Goal: Task Accomplishment & Management: Complete application form

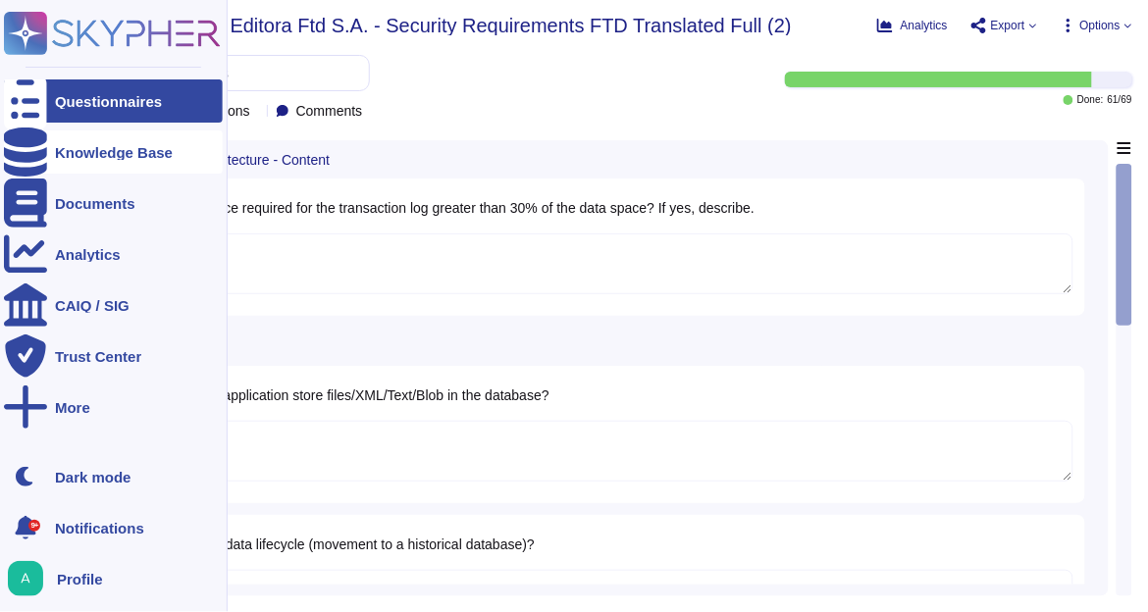
click at [71, 155] on div "Knowledge Base" at bounding box center [114, 152] width 118 height 15
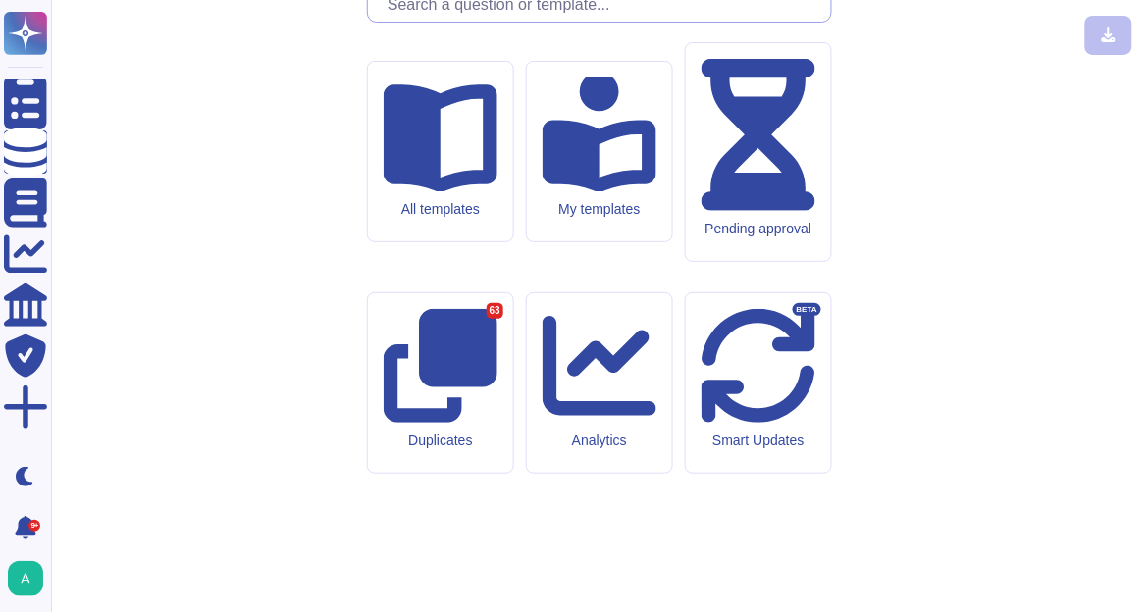
click at [561, 22] on input "text" at bounding box center [604, 4] width 453 height 34
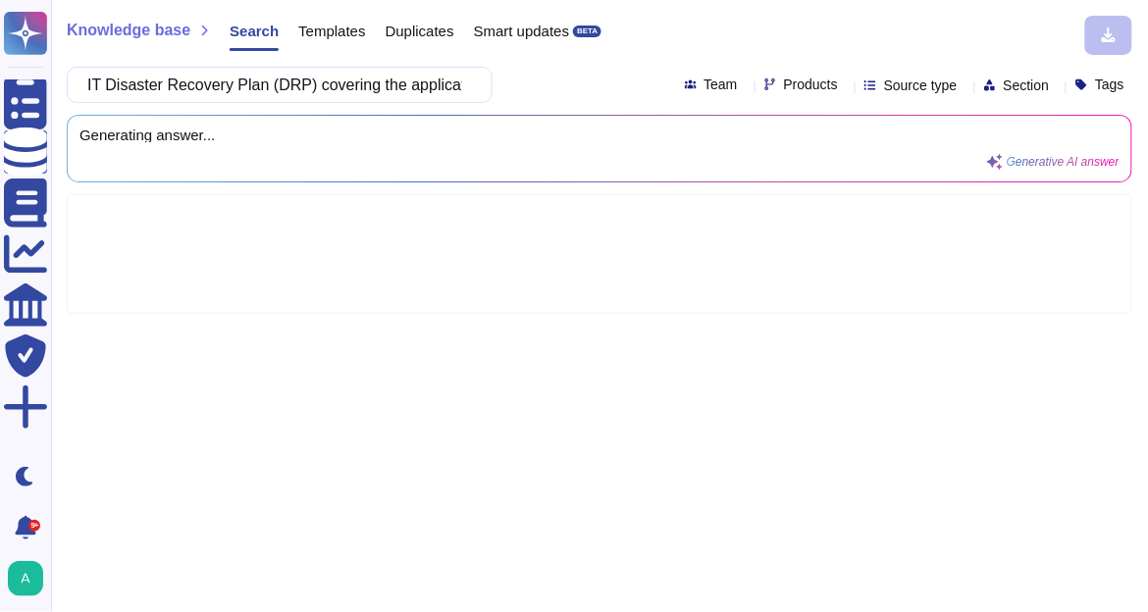
click at [846, 86] on icon at bounding box center [846, 86] width 0 height 0
click at [861, 179] on div "AEMaaCS" at bounding box center [866, 185] width 174 height 18
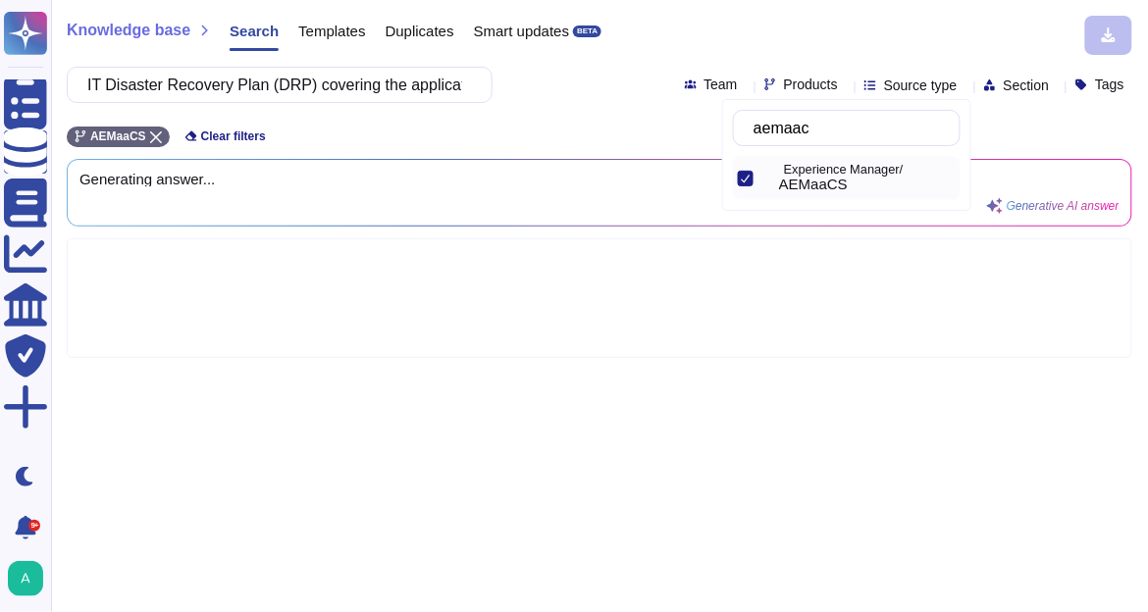
type input "aemaac"
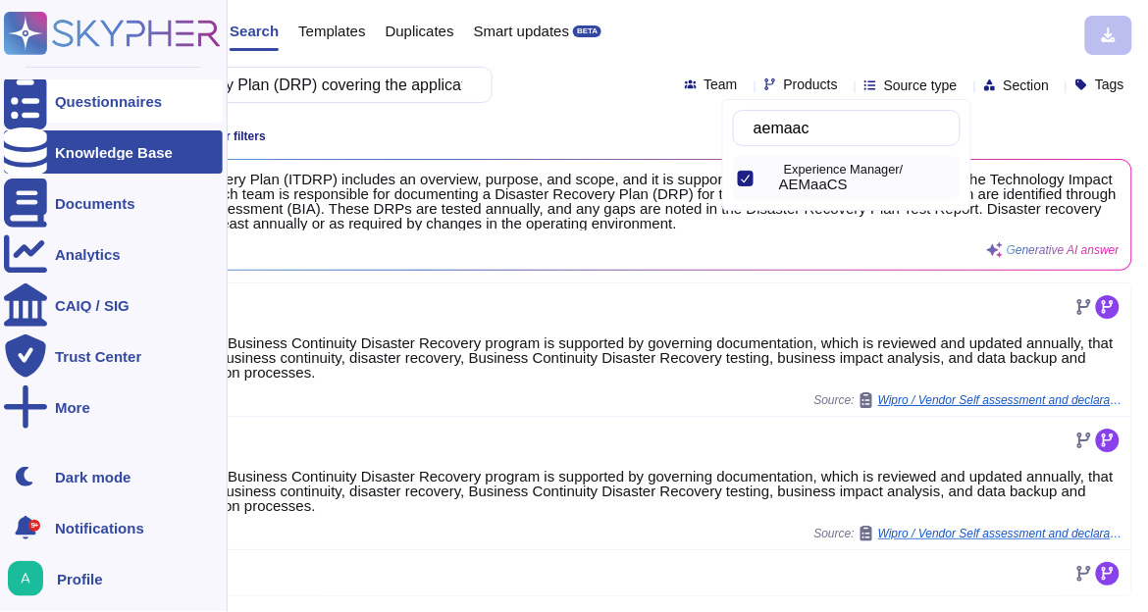
click at [73, 98] on div "Questionnaires" at bounding box center [108, 101] width 107 height 15
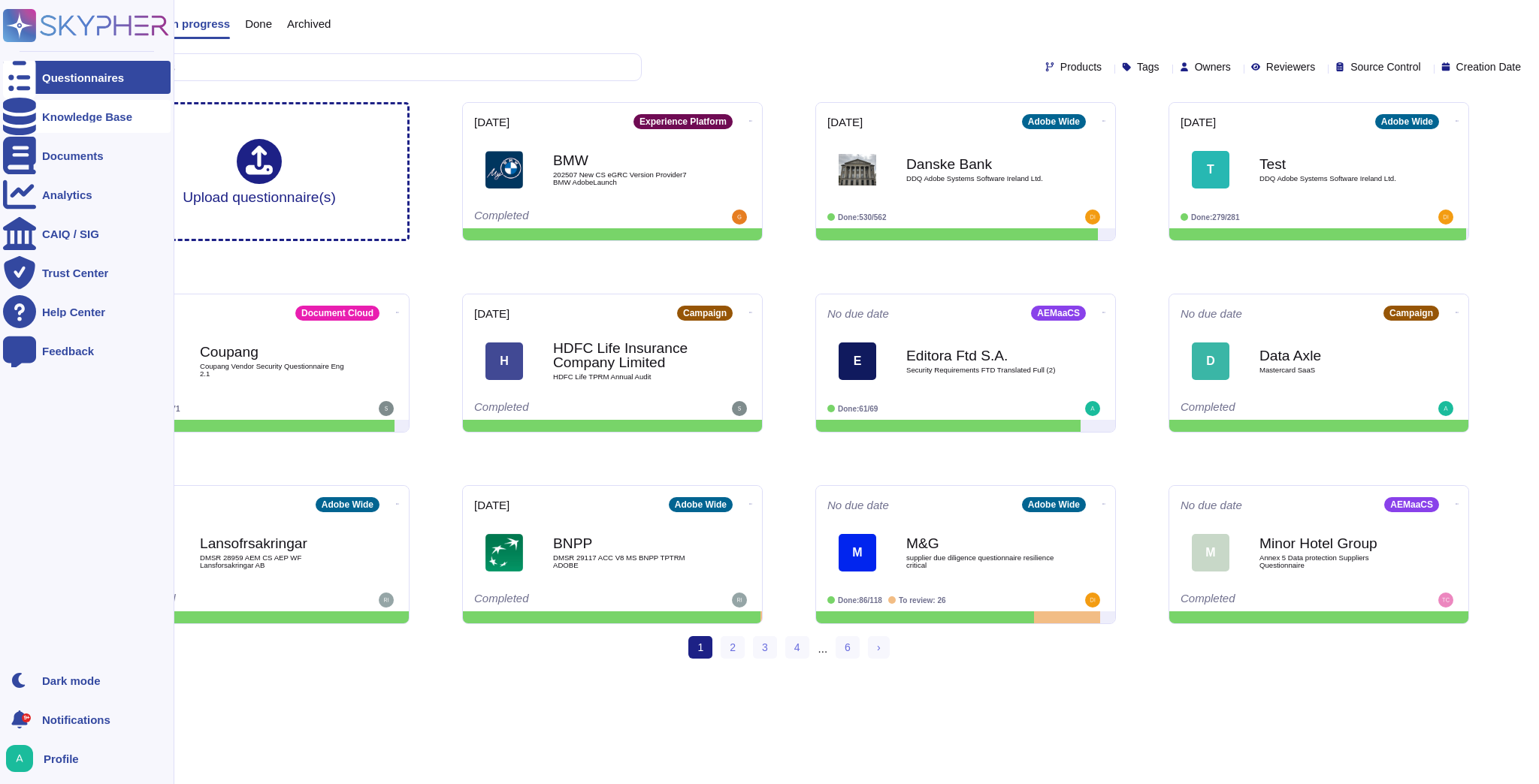
click at [29, 121] on div at bounding box center [19, 116] width 33 height 33
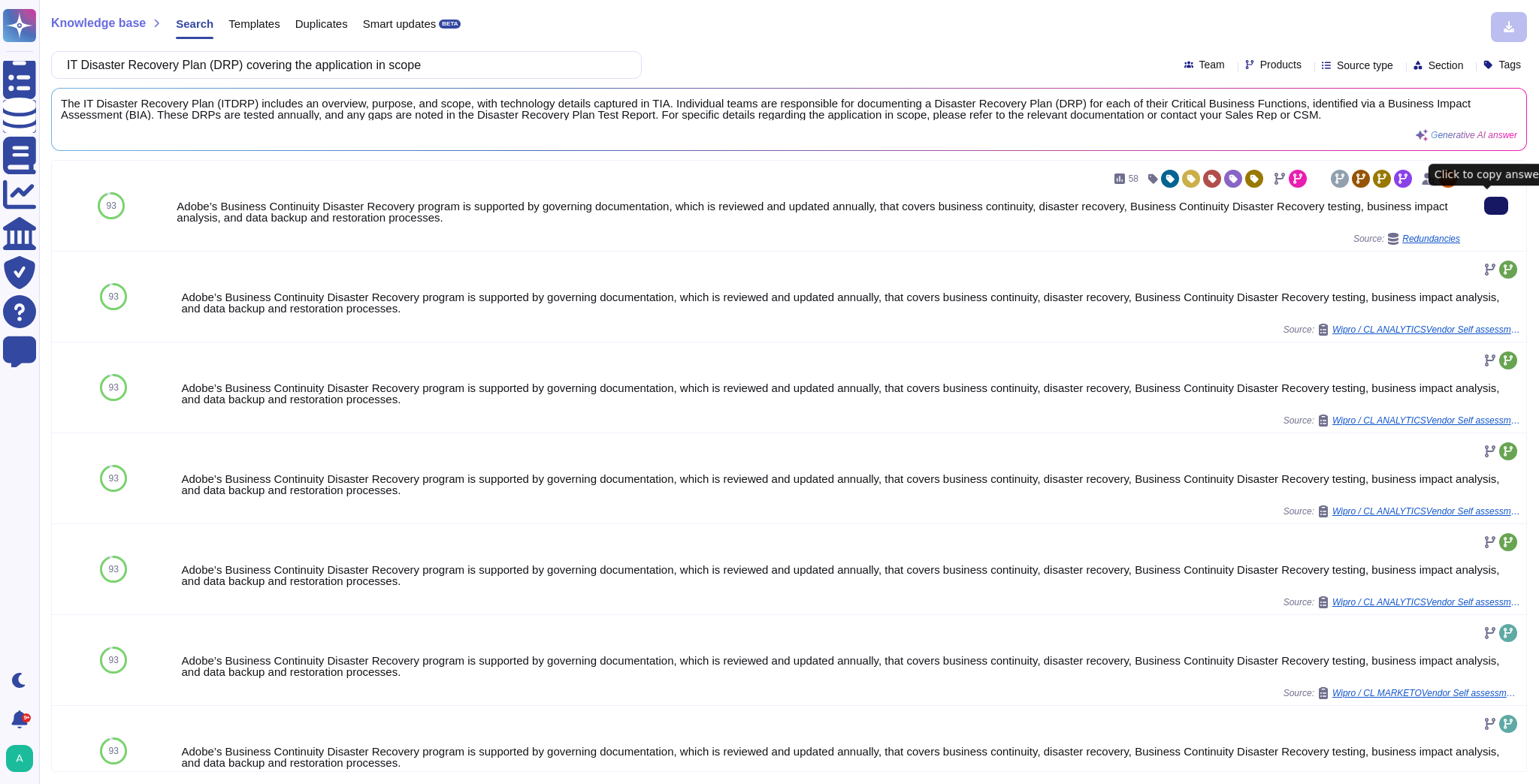
click at [1496, 206] on icon at bounding box center [1496, 206] width 0 height 0
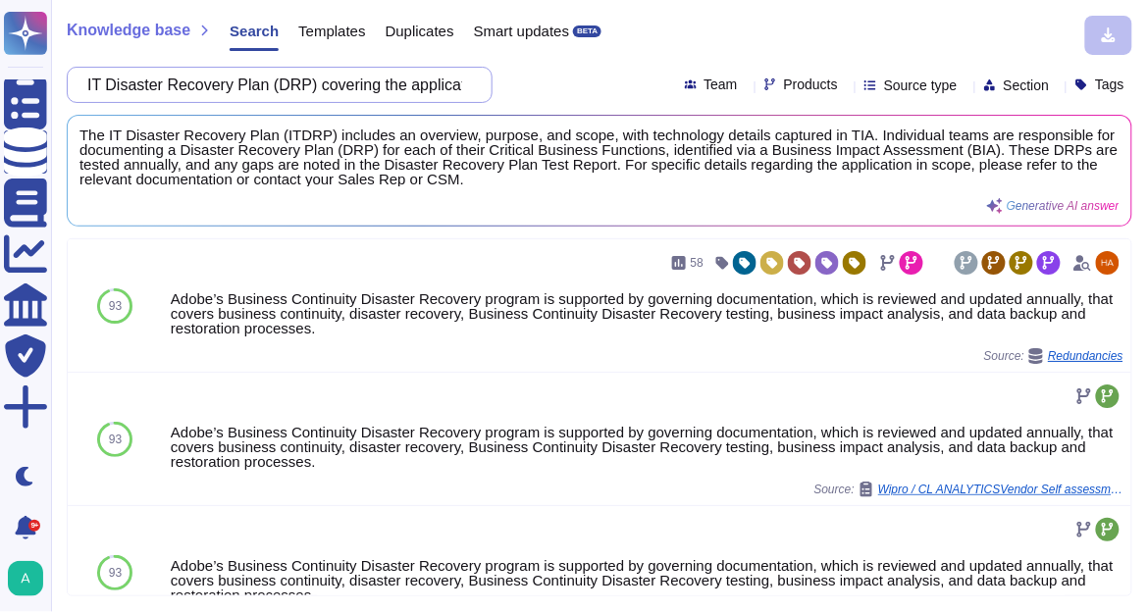
click at [374, 85] on input "IT Disaster Recovery Plan (DRP) covering the application in scope" at bounding box center [274, 85] width 394 height 34
paste input "Runbooks / Recovery Procedures for the DRP"
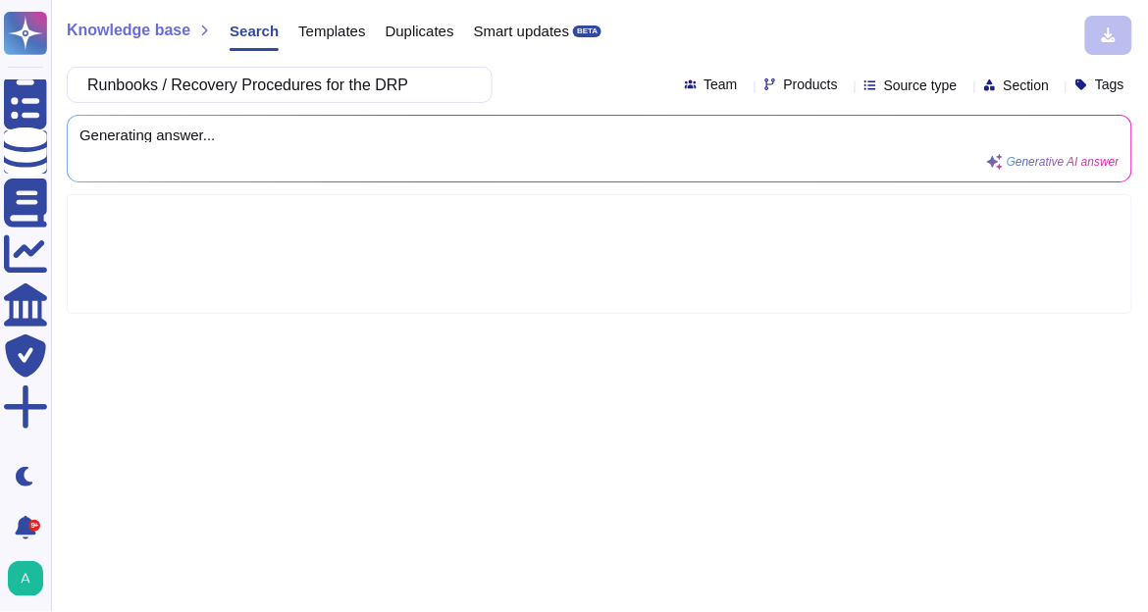
type input "Runbooks / Recovery Procedures for the DRP"
click at [846, 86] on icon at bounding box center [846, 86] width 0 height 0
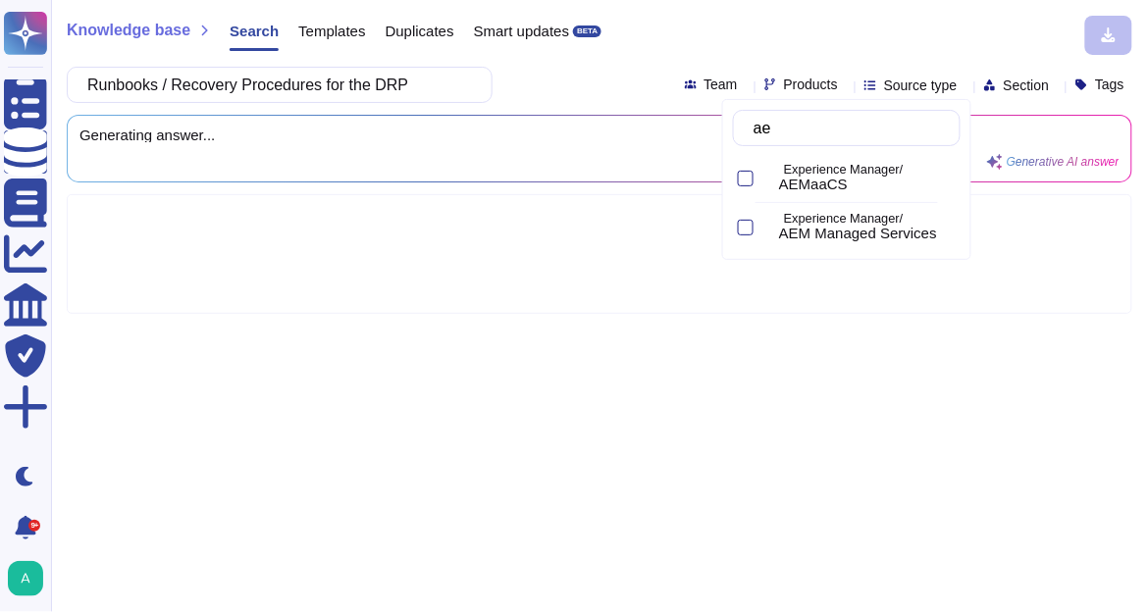
type input "aem"
click at [823, 185] on span "AEMaaCS" at bounding box center [813, 185] width 69 height 18
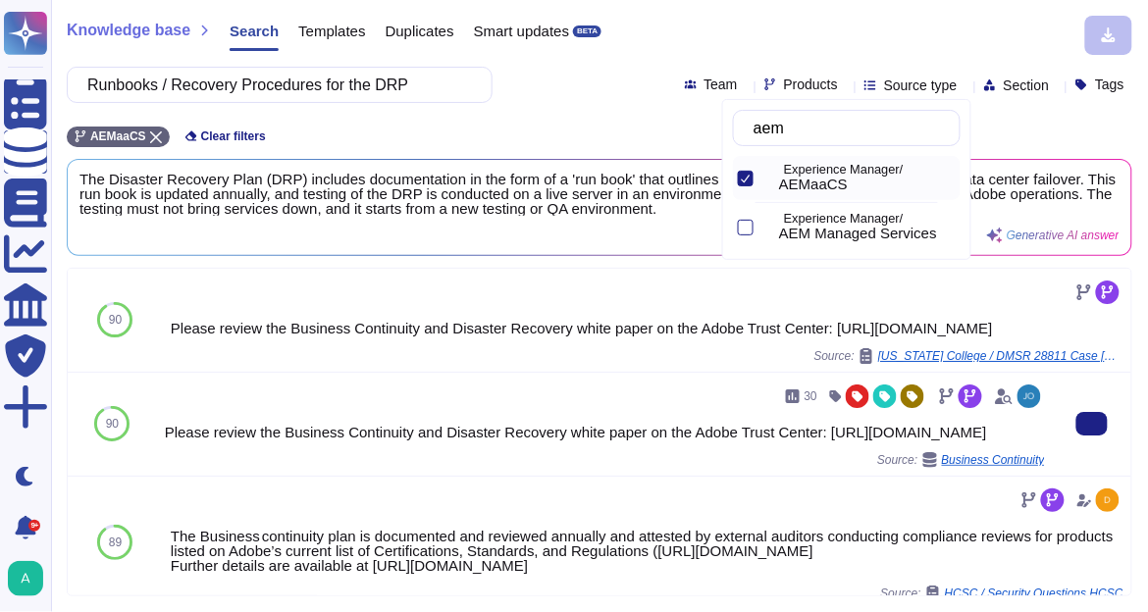
click at [358, 407] on div "30 Please review the Business Continuity and Disaster Recovery white paper on t…" at bounding box center [605, 424] width 896 height 103
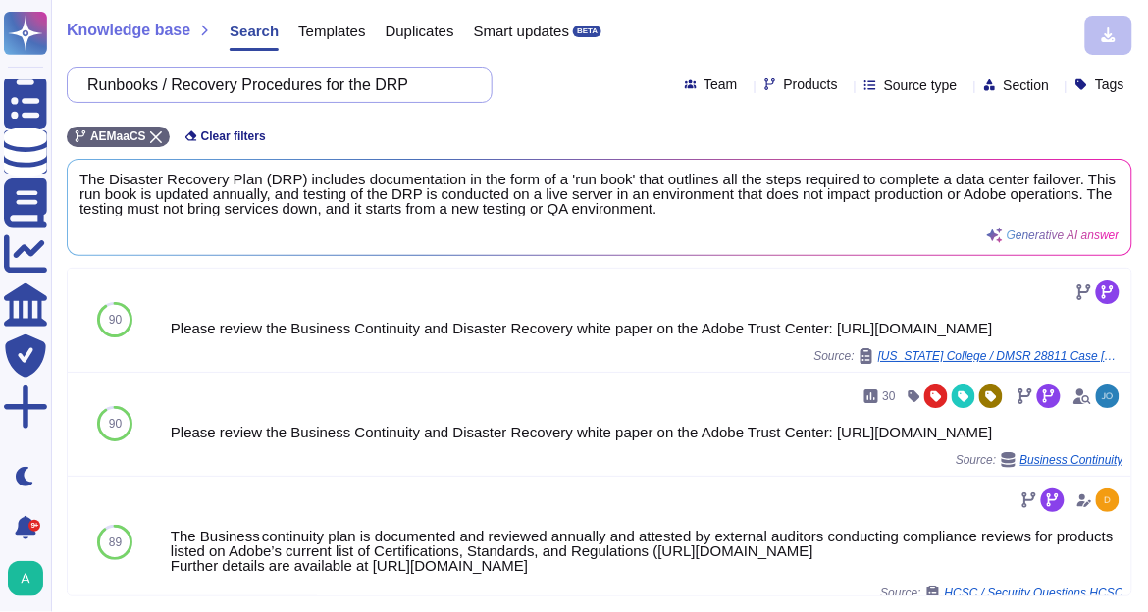
click at [420, 92] on input "Runbooks / Recovery Procedures for the DRP" at bounding box center [274, 85] width 394 height 34
paste input "Testing strategy/schedule for the DRP along with results of the last two tests …"
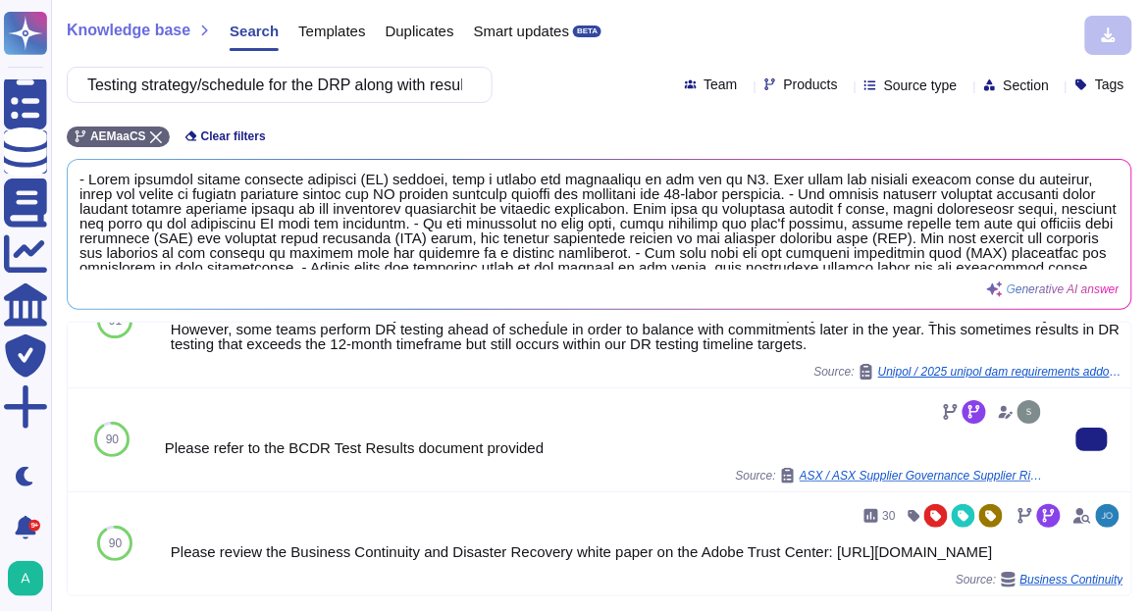
scroll to position [235, 0]
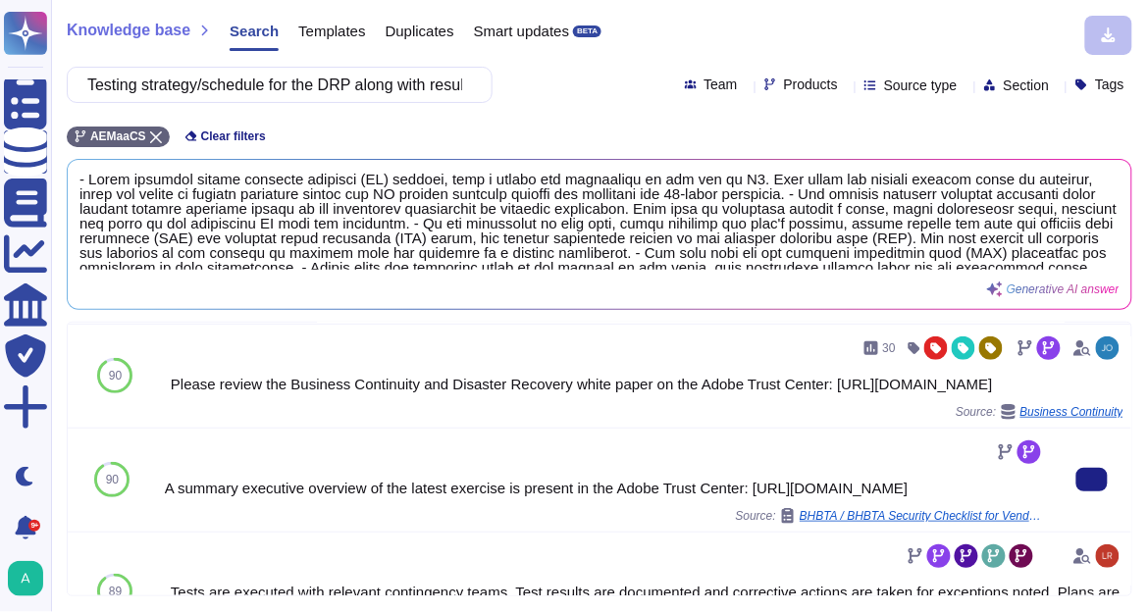
drag, startPoint x: 941, startPoint y: 529, endPoint x: 158, endPoint y: 537, distance: 782.8
click at [158, 532] on div "A summary executive overview of the latest exercise is present in the Adobe Tru…" at bounding box center [605, 480] width 896 height 103
copy div "[URL][DOMAIN_NAME]"
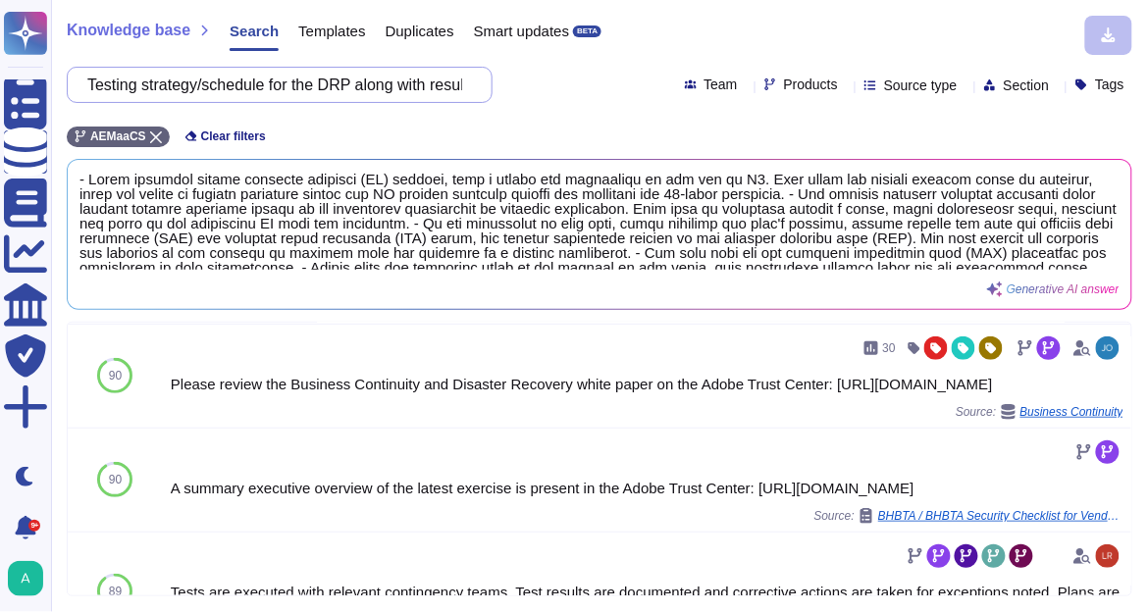
click at [206, 90] on input "Testing strategy/schedule for the DRP along with results of the last two tests …" at bounding box center [274, 85] width 394 height 34
click at [206, 89] on input "Testing strategy/schedule for the DRP along with results of the last two tests …" at bounding box center [274, 85] width 394 height 34
paste input "IT Business Continuity Plan (BCP)"
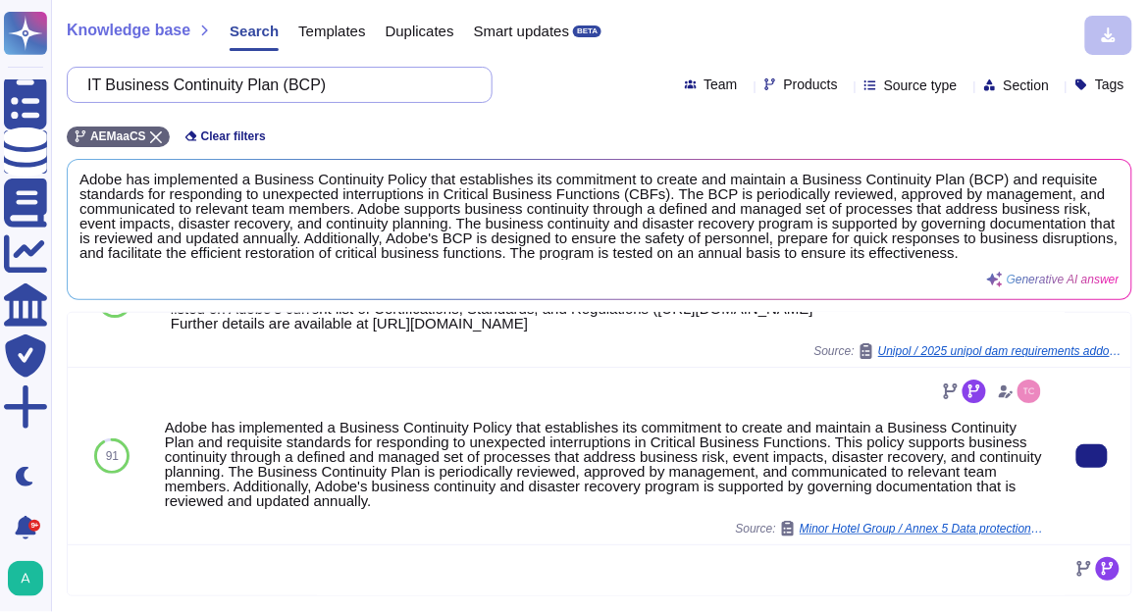
scroll to position [71, 0]
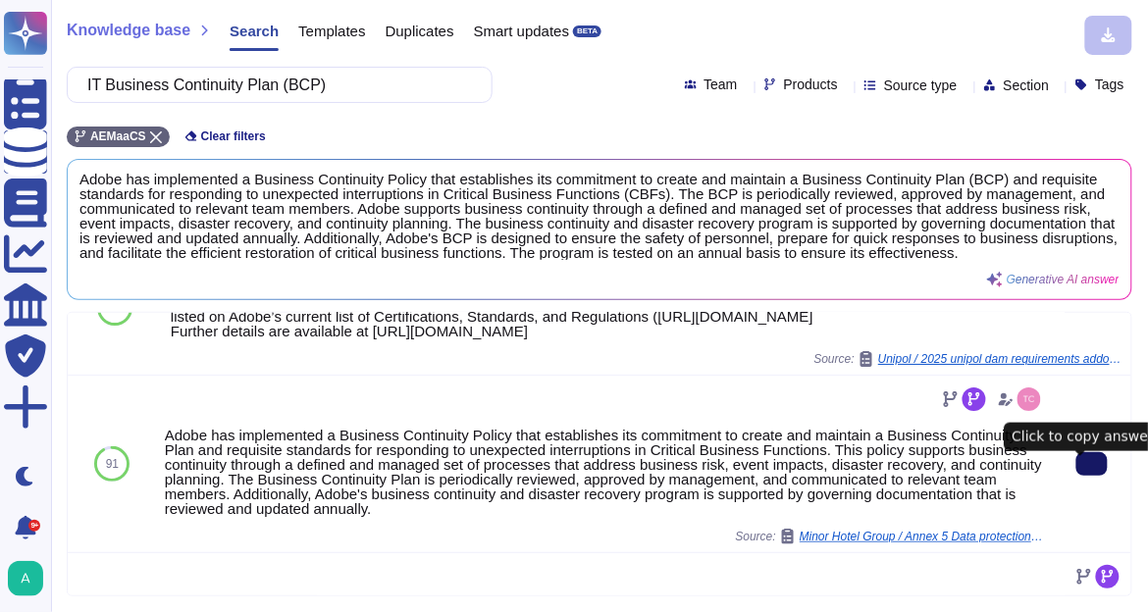
click at [1092, 464] on icon at bounding box center [1092, 464] width 0 height 0
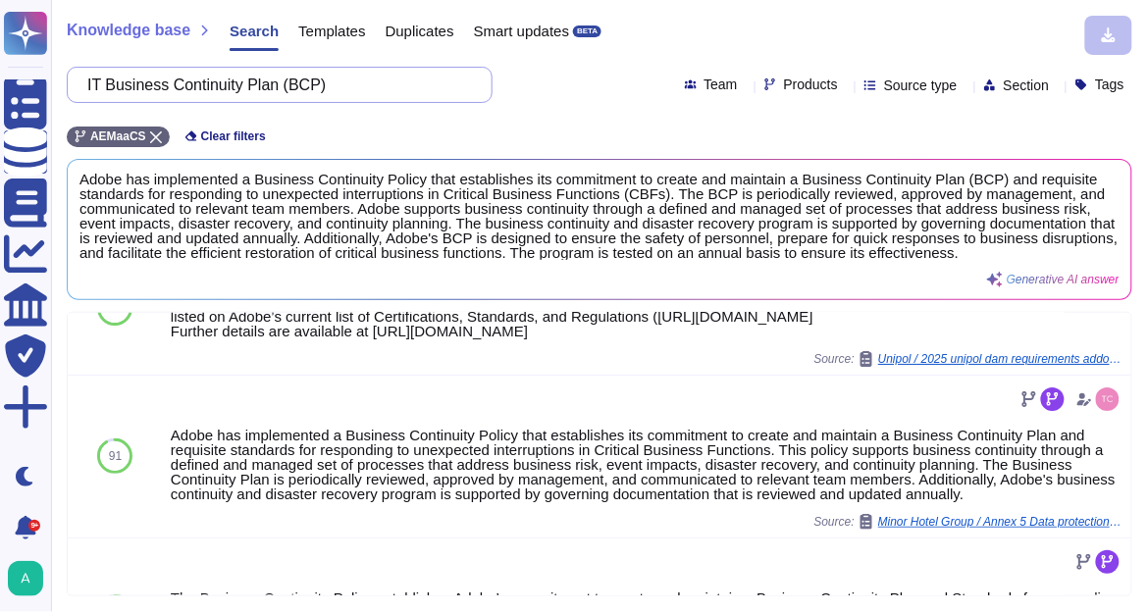
click at [214, 92] on input "IT Business Continuity Plan (BCP)" at bounding box center [274, 85] width 394 height 34
paste input "Testing strategy/schedule for the BCP along with results of the last two tests …"
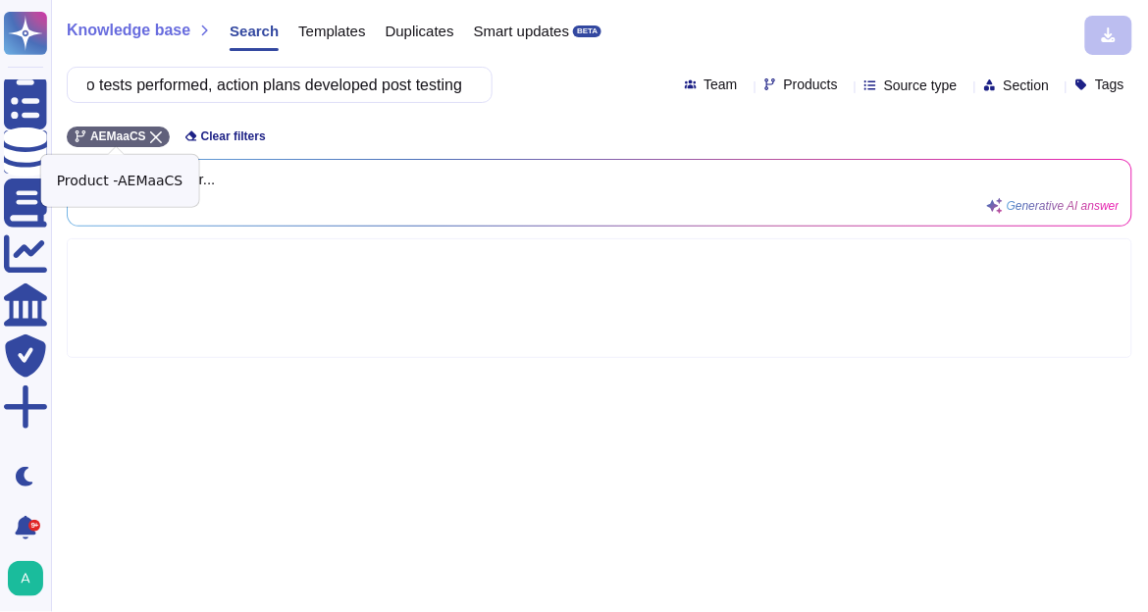
scroll to position [0, 0]
click at [150, 138] on icon at bounding box center [156, 137] width 12 height 12
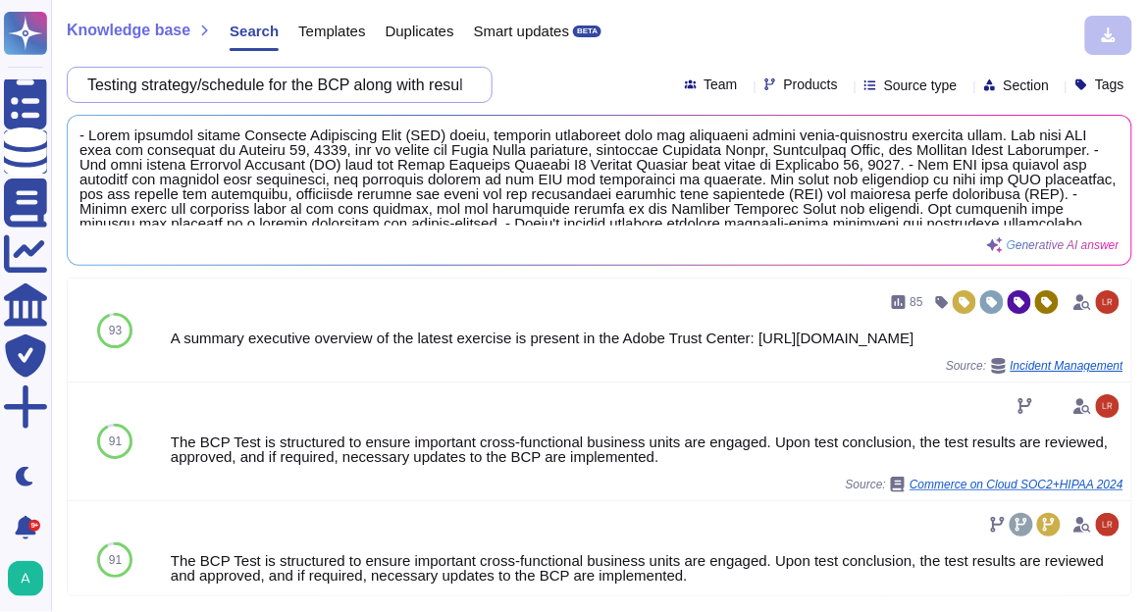
click at [408, 82] on input "Testing strategy/schedule for the BCP along with results of the last two tests …" at bounding box center [274, 85] width 394 height 34
paste input "Data centre locations and specifications"
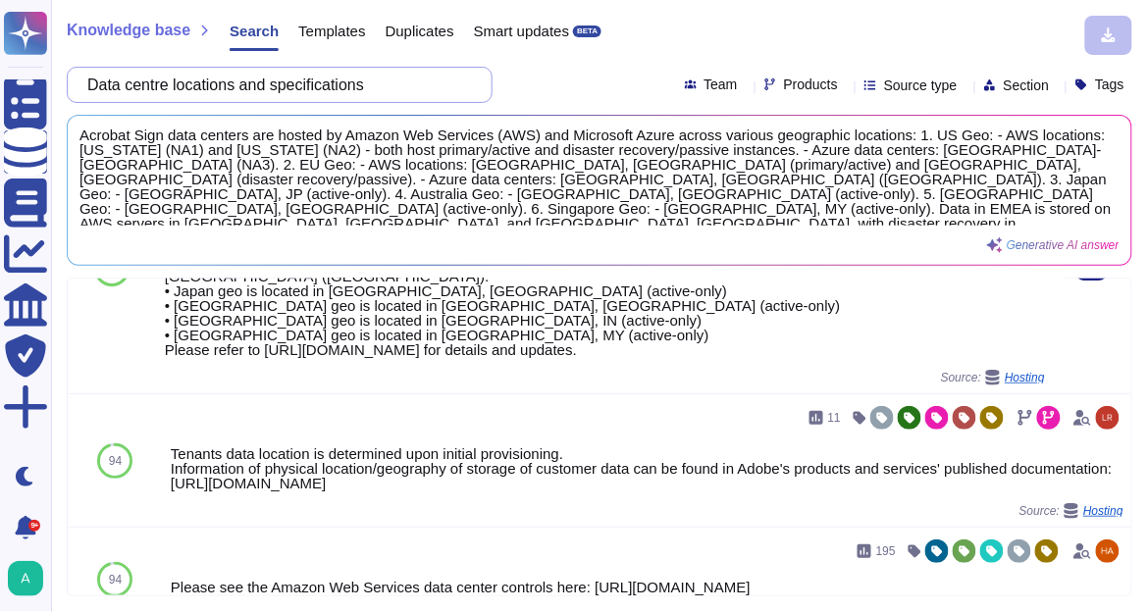
scroll to position [157, 0]
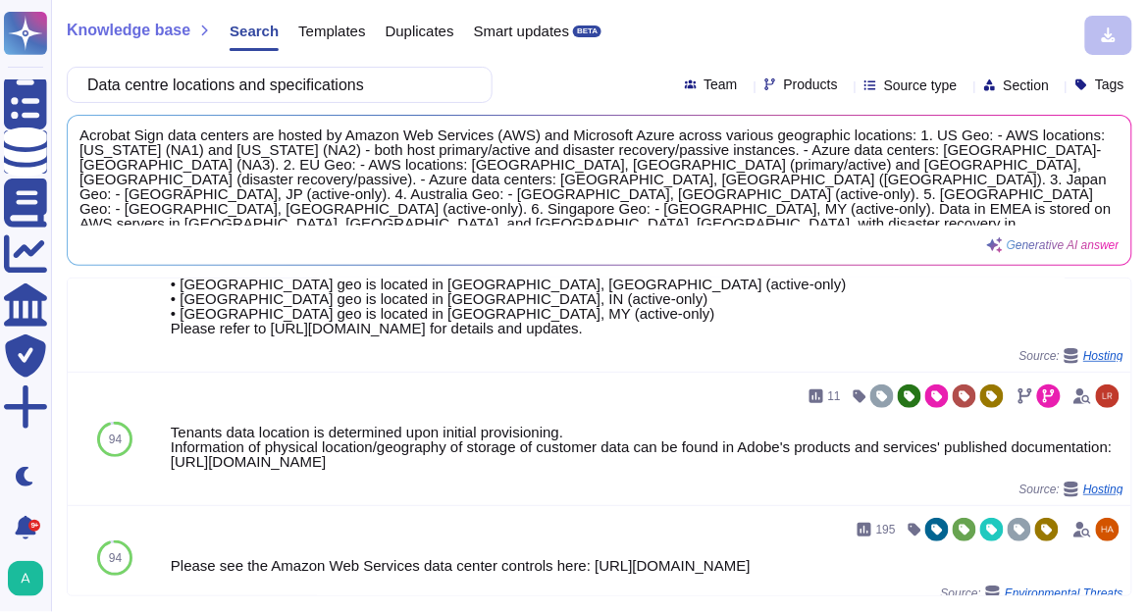
type input "Data centre locations and specifications"
click at [800, 87] on div "Products" at bounding box center [804, 84] width 81 height 15
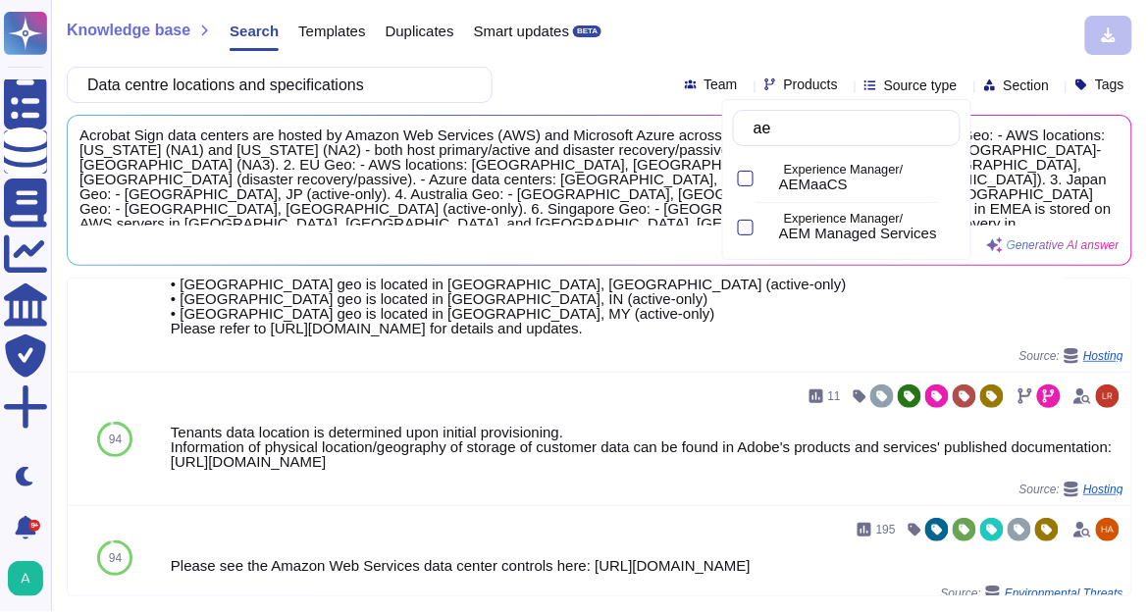
type input "aem"
click at [886, 175] on p "Experience Manager/" at bounding box center [868, 170] width 169 height 13
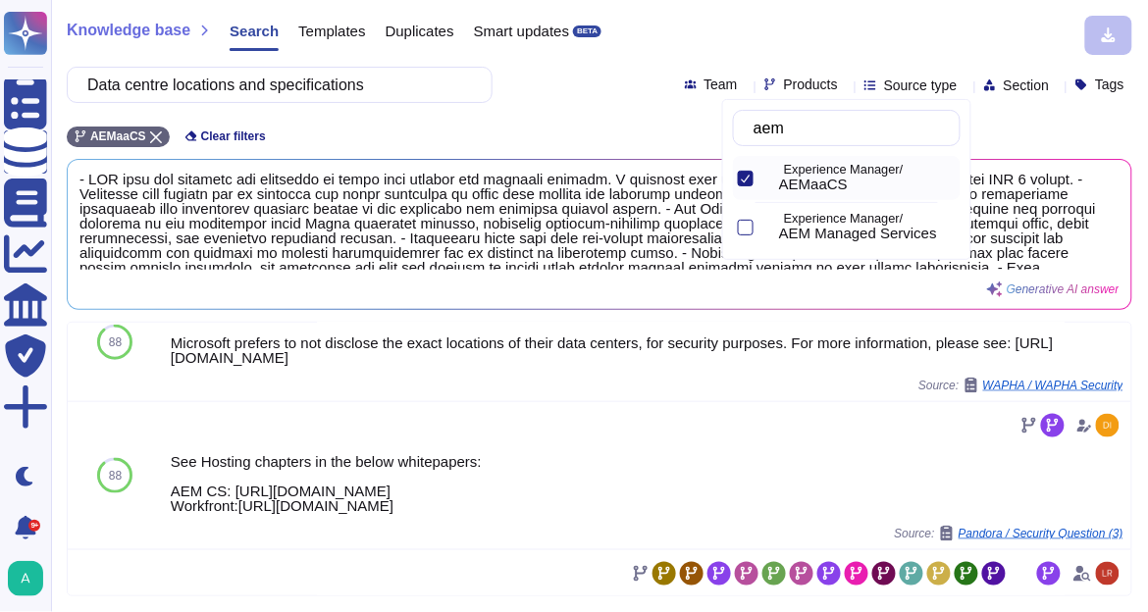
scroll to position [549, 0]
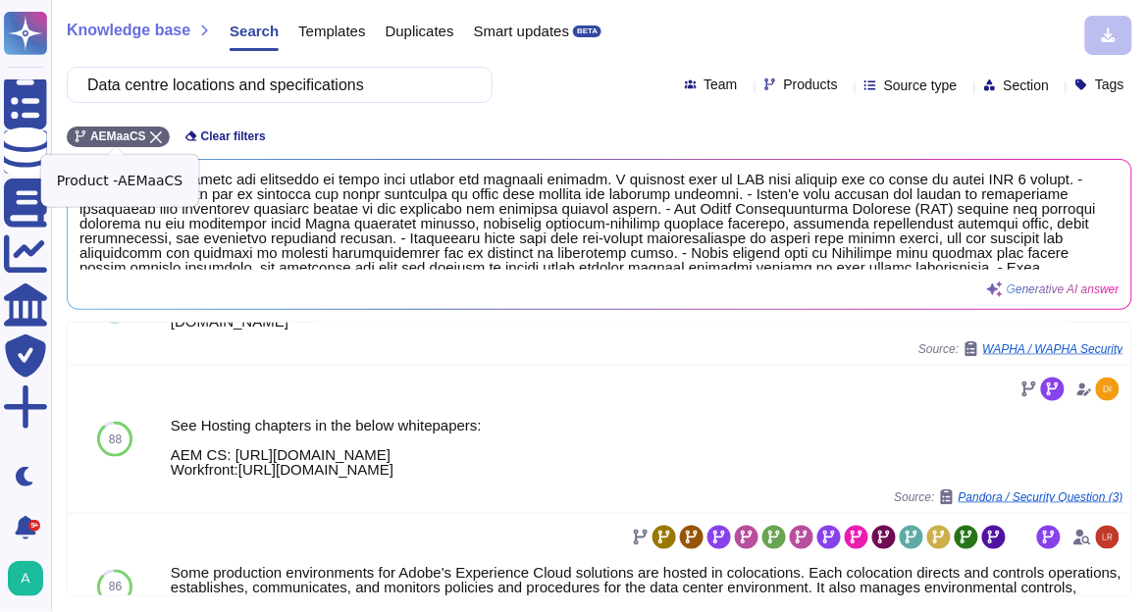
click at [150, 135] on icon at bounding box center [156, 137] width 12 height 12
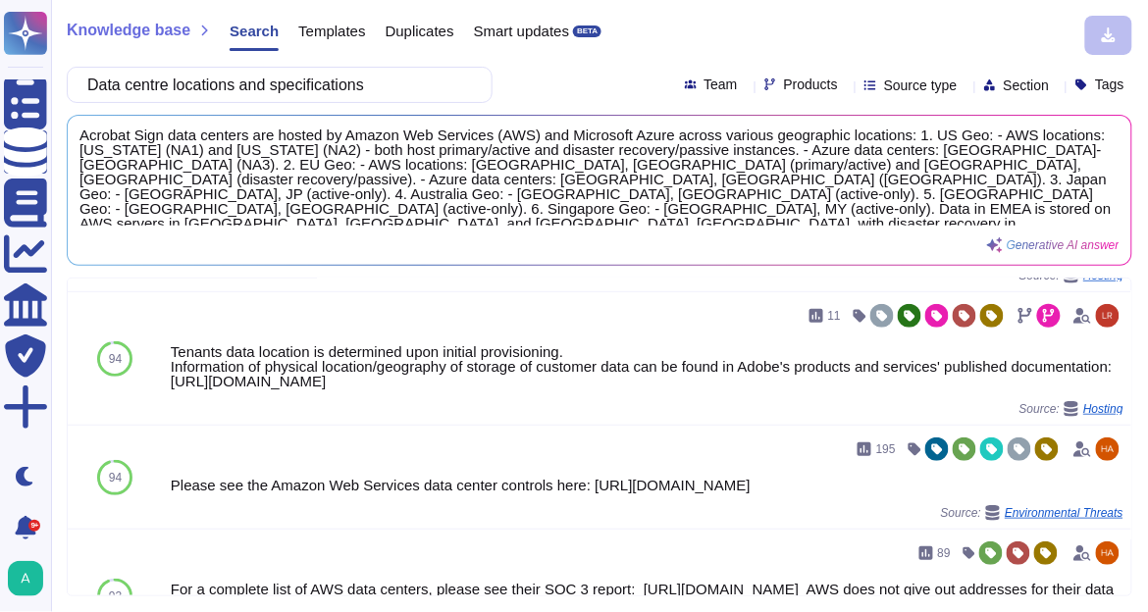
scroll to position [235, 0]
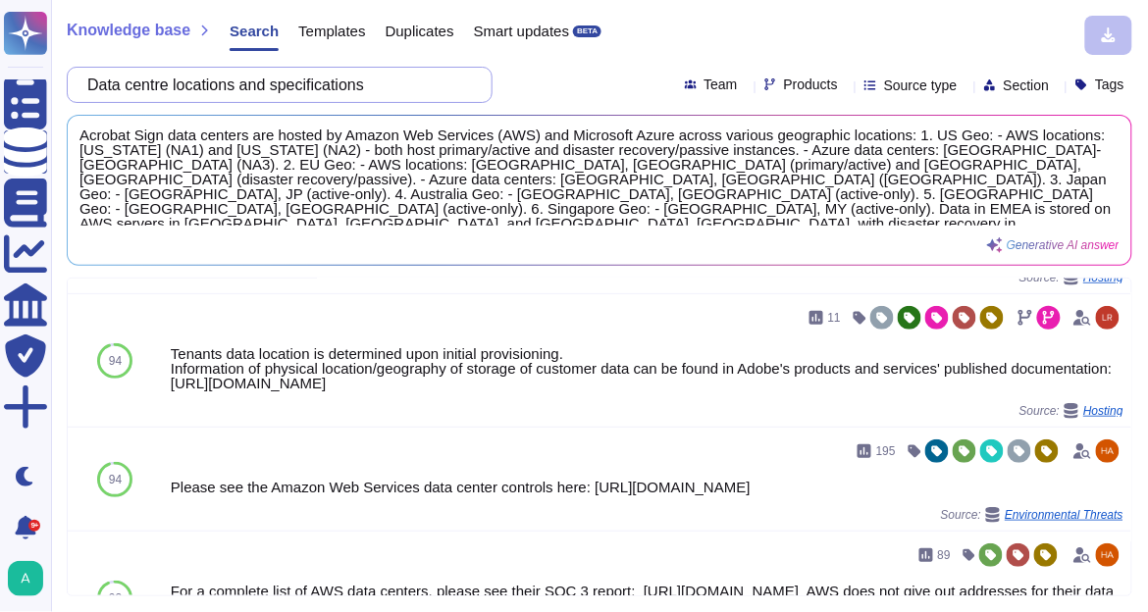
click at [386, 92] on input "Data centre locations and specifications" at bounding box center [274, 85] width 394 height 34
paste input "Third-party agreements related to data centre services (this may include facili…"
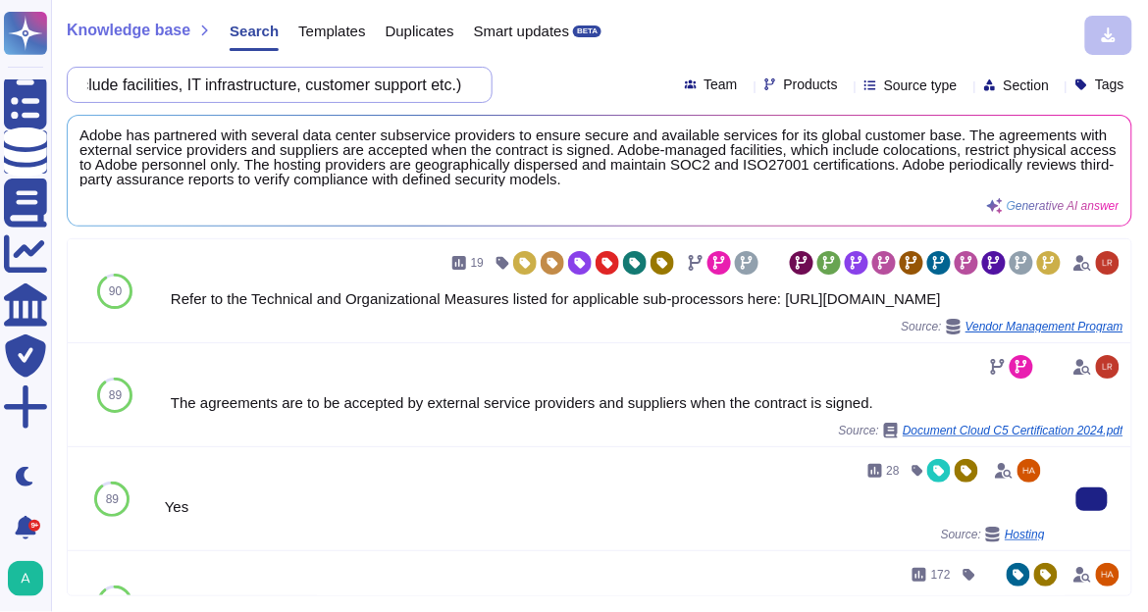
scroll to position [0, 0]
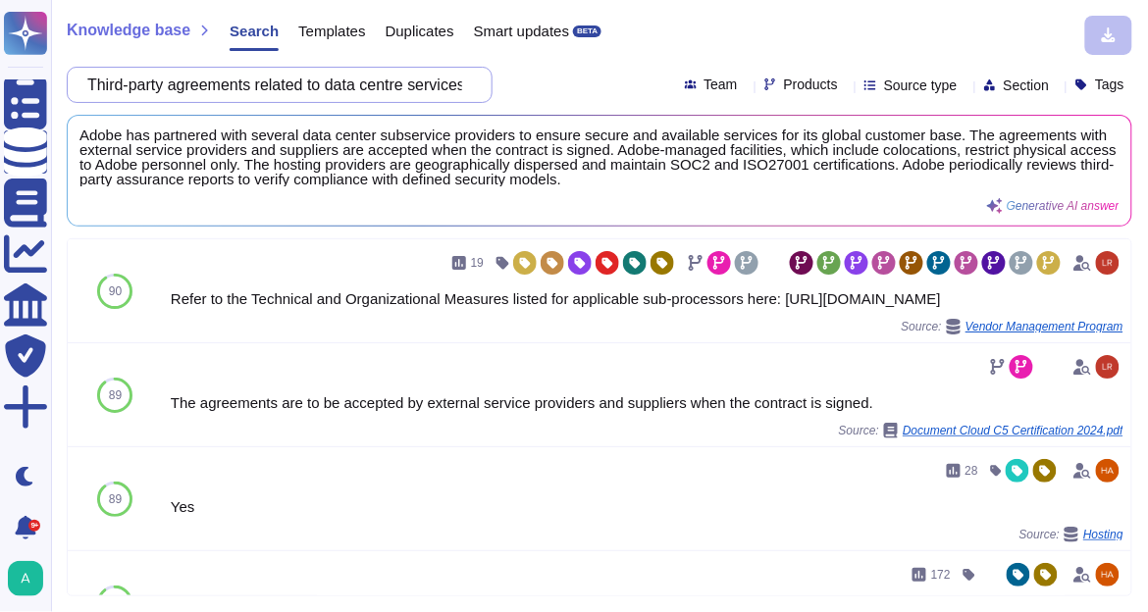
click at [354, 78] on input "Third-party agreements related to data centre services (this may include facili…" at bounding box center [274, 85] width 394 height 34
paste input "party agreements related to the application in scope"
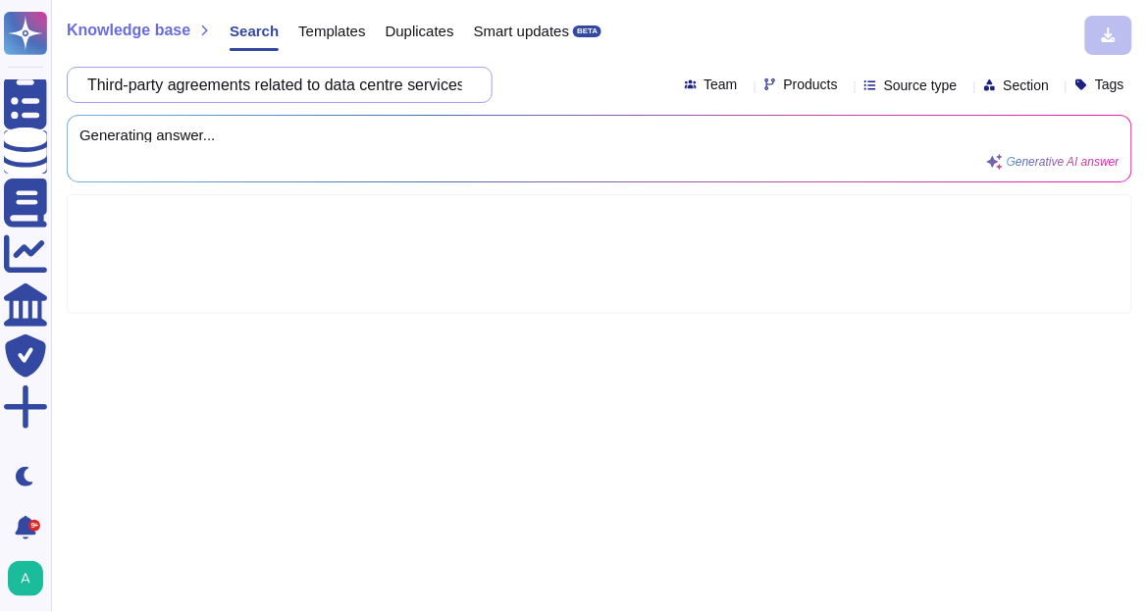
scroll to position [0, 44]
type input "Third party agreements related to the application in scope"
click at [846, 86] on icon at bounding box center [846, 86] width 0 height 0
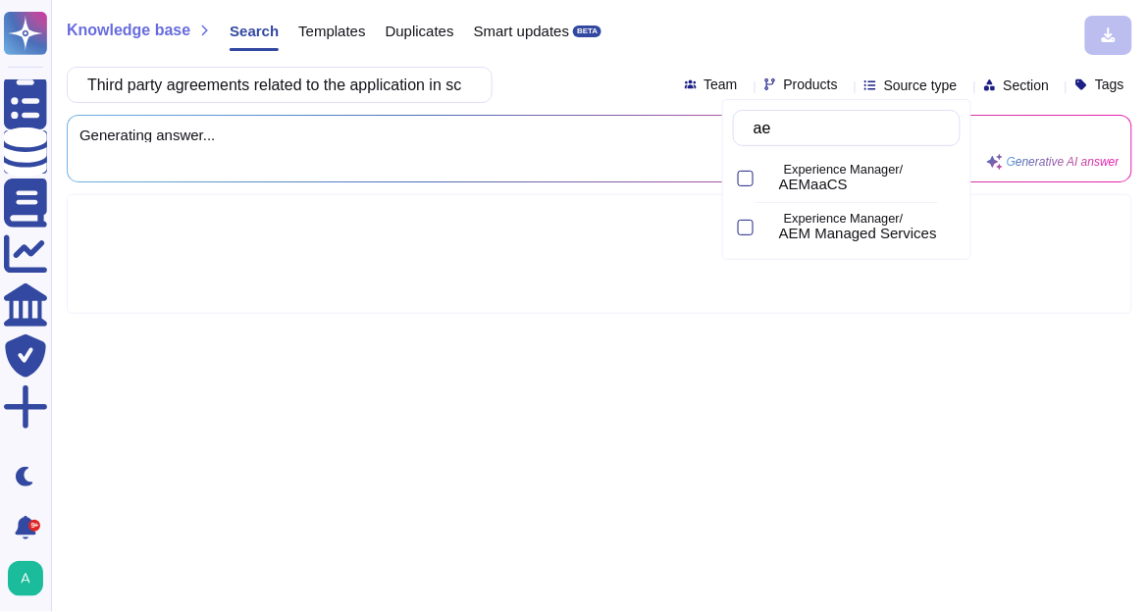
type input "aem"
click at [753, 177] on div "Experience Manager/ AEMaaCS" at bounding box center [847, 178] width 228 height 44
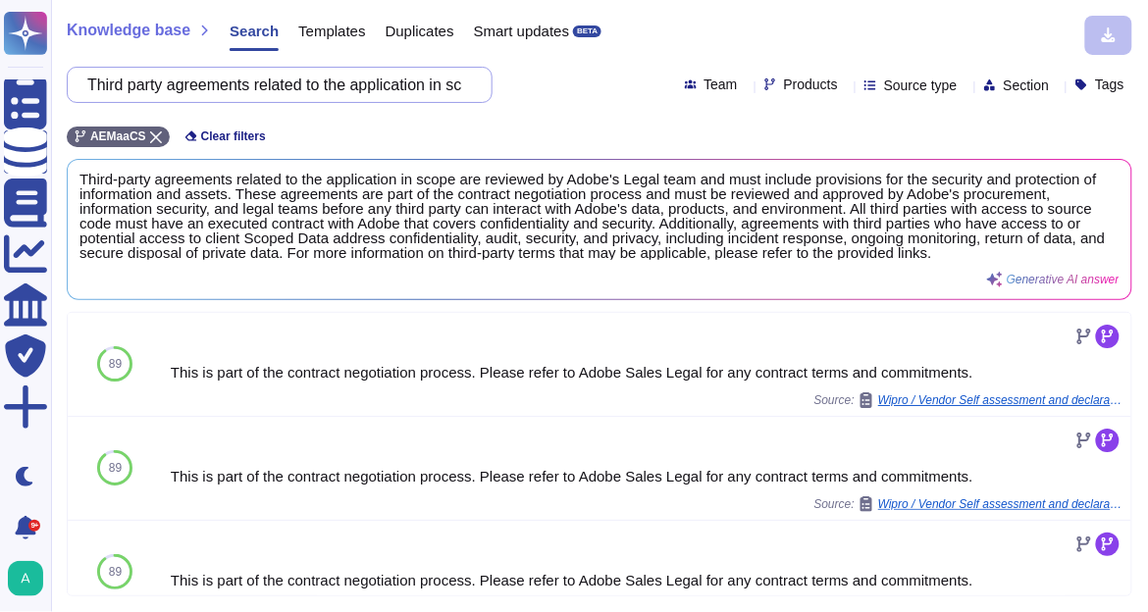
click at [347, 97] on input "Third party agreements related to the application in scope" at bounding box center [274, 85] width 394 height 34
paste input "Backup Strategy, restoration processes, testing schedules for backups, results …"
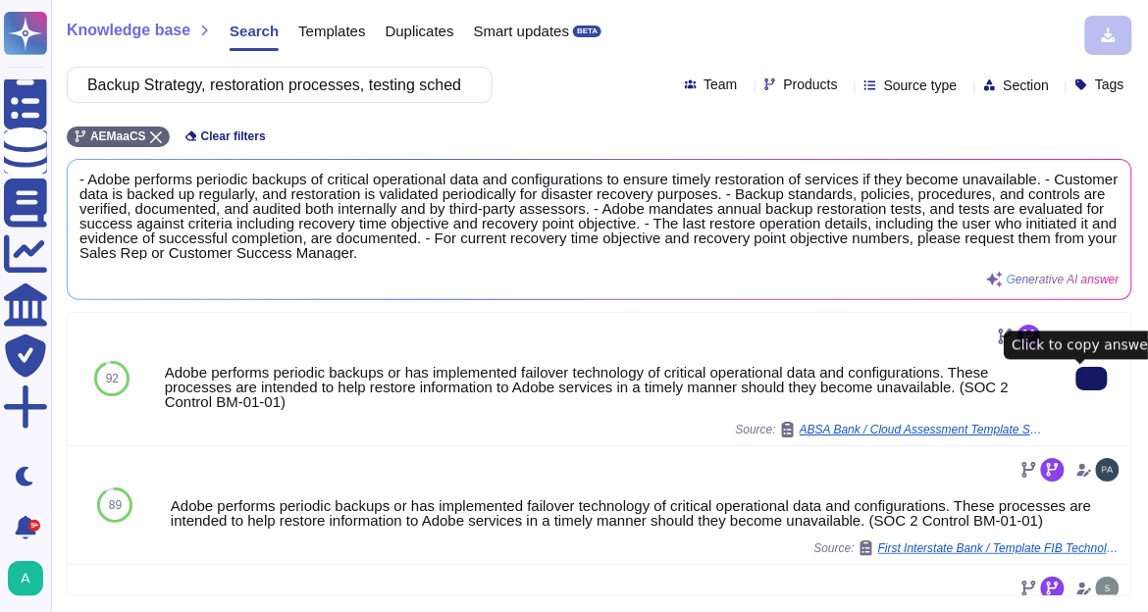
click at [1085, 390] on button at bounding box center [1091, 379] width 31 height 24
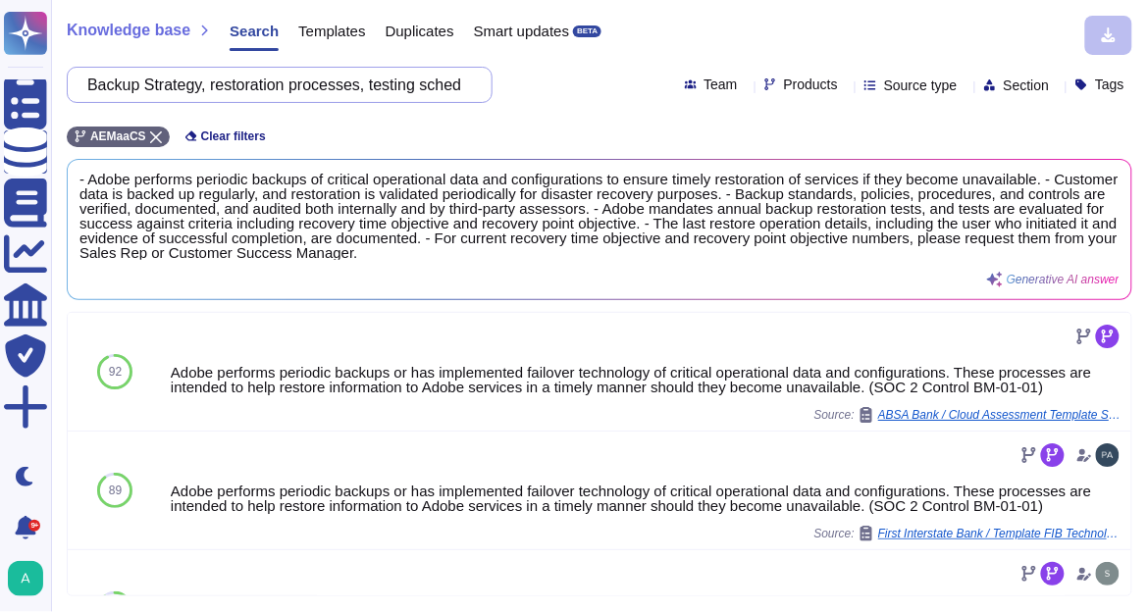
click at [298, 87] on input "Backup Strategy, restoration processes, testing schedules for backups, results …" at bounding box center [274, 85] width 394 height 34
paste input "Training Plans developed for IT DRP and IT BCP"
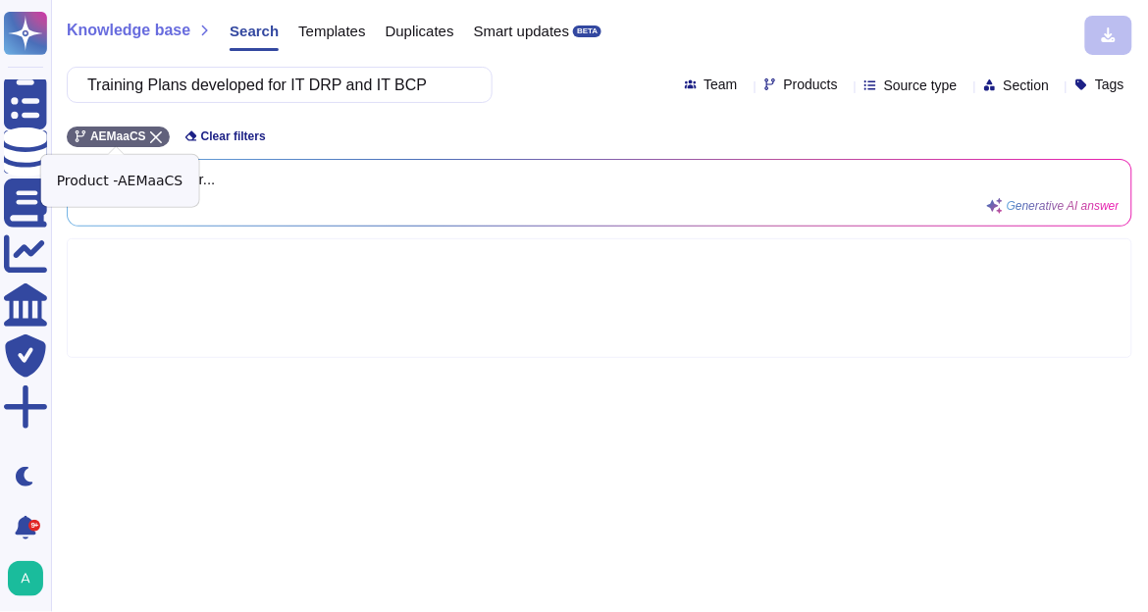
click at [156, 131] on icon at bounding box center [156, 137] width 12 height 12
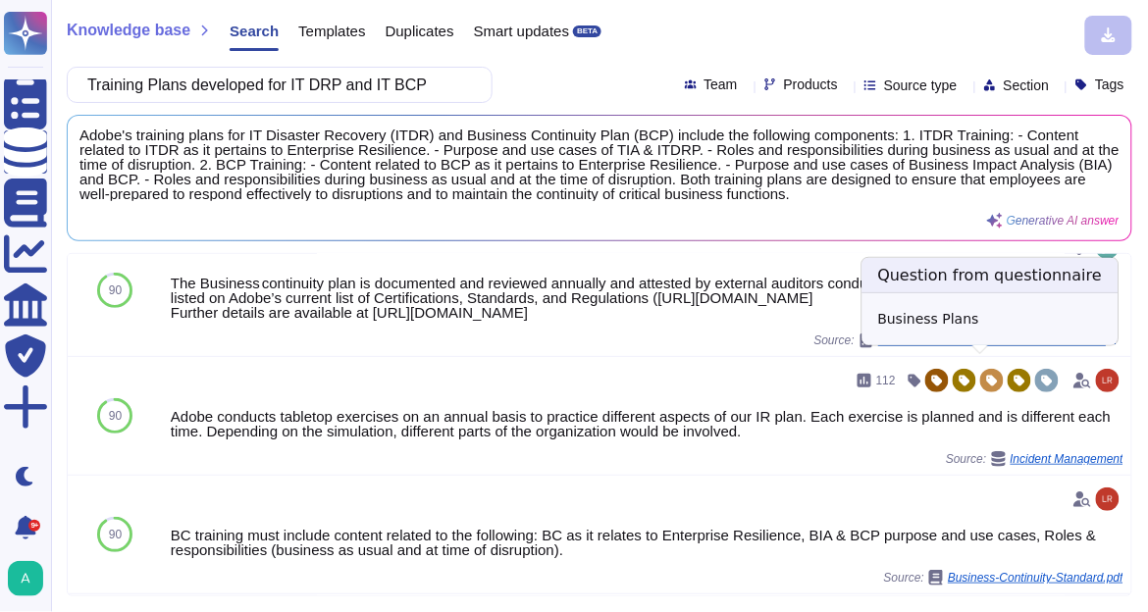
scroll to position [141, 0]
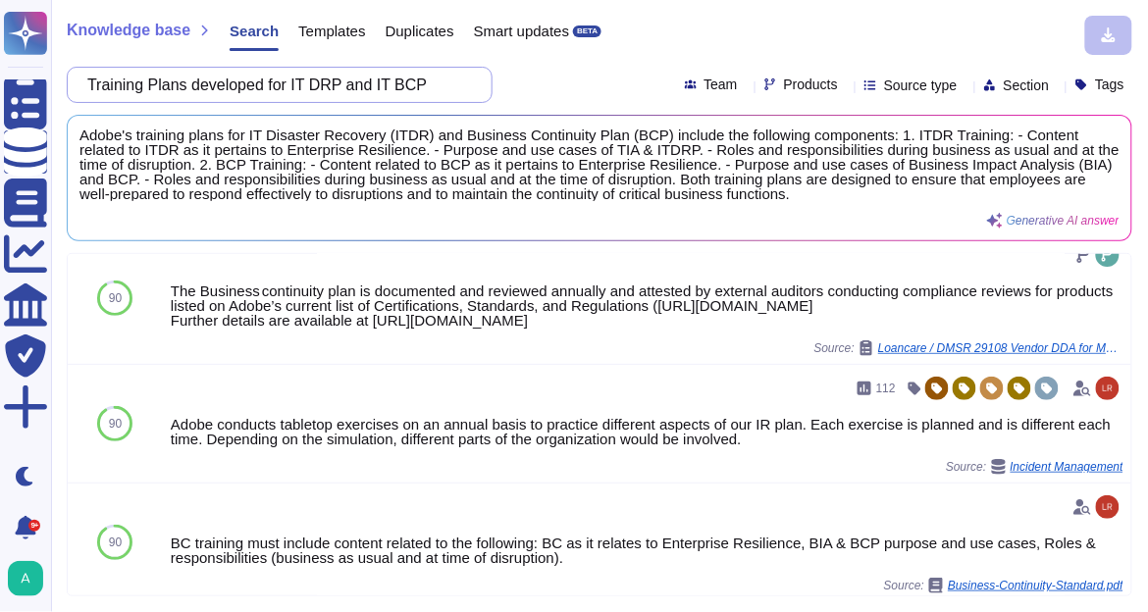
click at [312, 84] on input "Training Plans developed for IT DRP and IT BCP" at bounding box center [274, 85] width 394 height 34
paste input "Business Impact Analysis (BIA) for the application in scope"
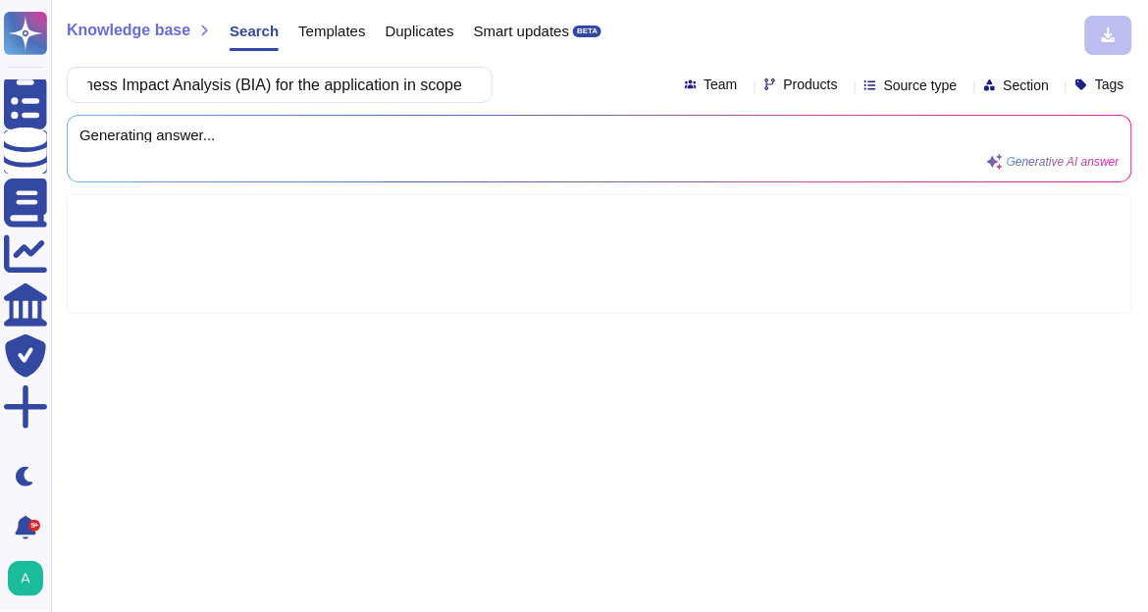
type input "Business Impact Analysis (BIA) for the application in scope"
click at [846, 86] on icon at bounding box center [846, 86] width 0 height 0
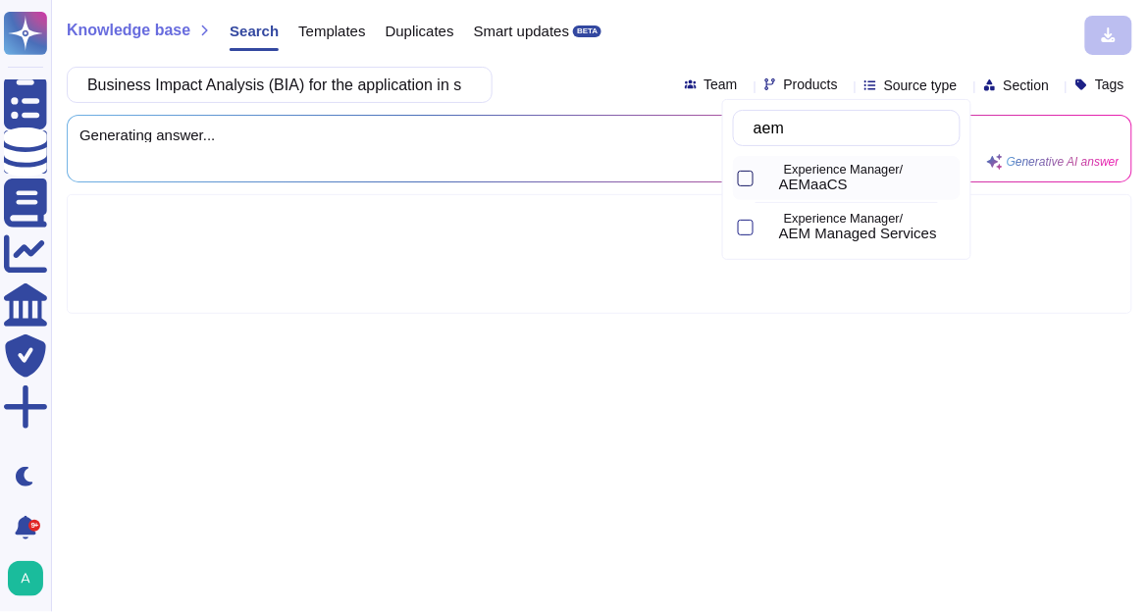
click at [746, 172] on div at bounding box center [746, 179] width 16 height 16
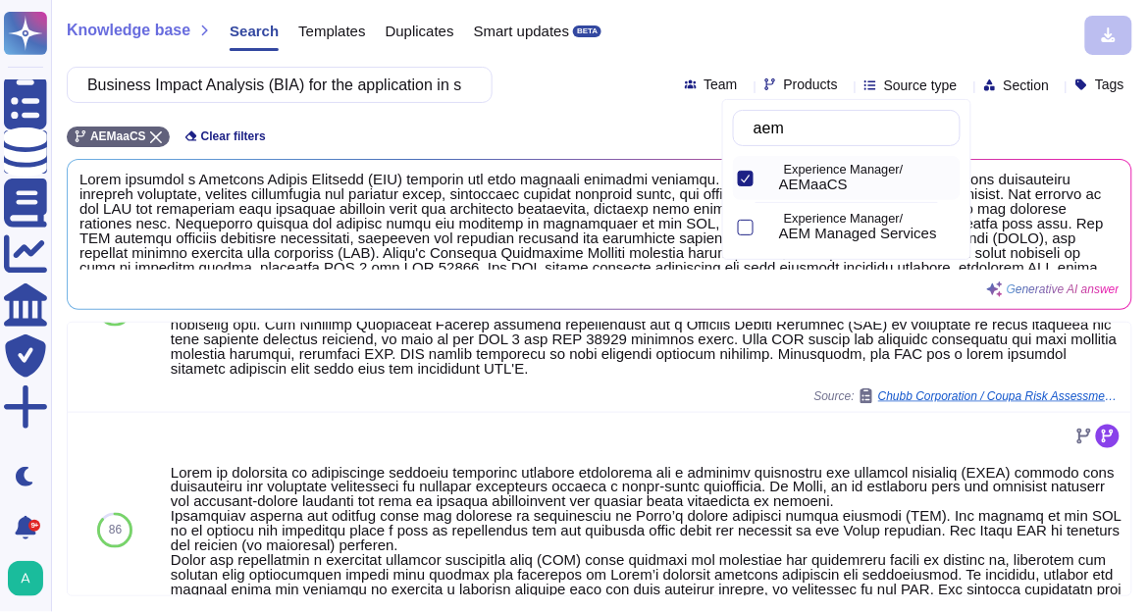
scroll to position [628, 0]
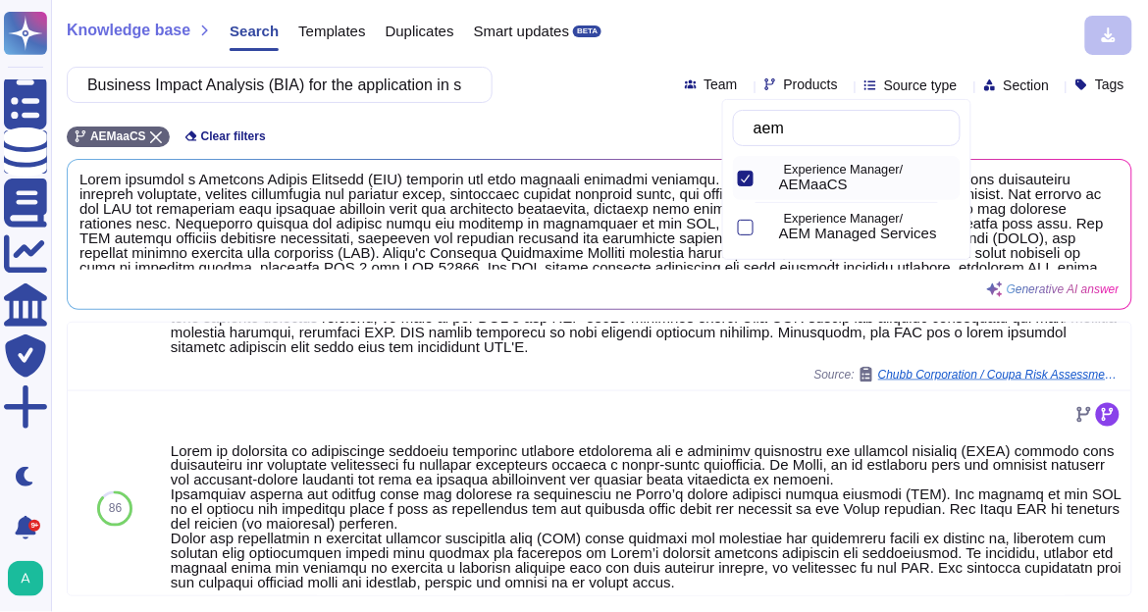
type input "aem"
